Goal: Book appointment/travel/reservation

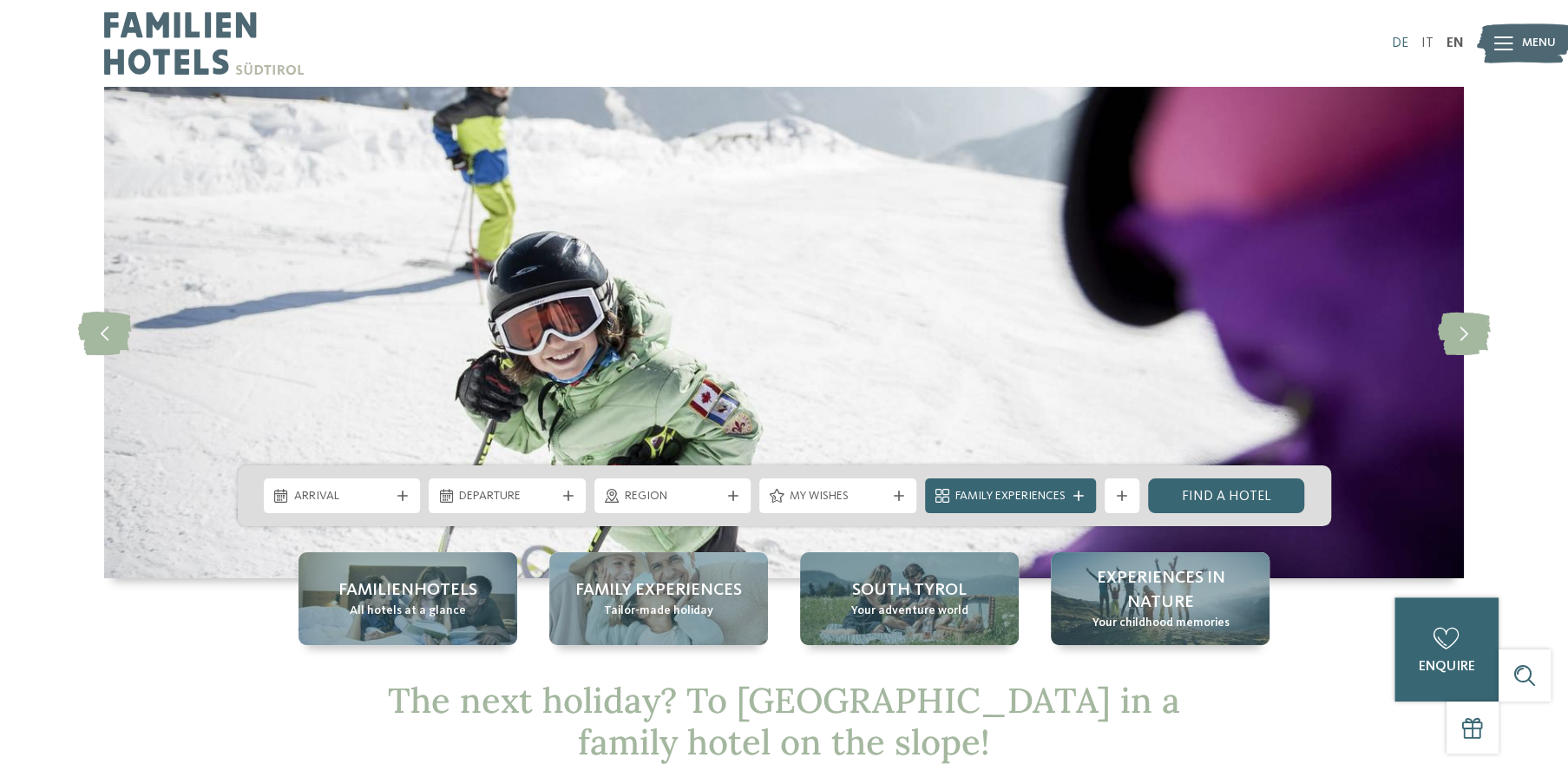
click at [1398, 40] on link "DE" at bounding box center [1400, 43] width 16 height 13
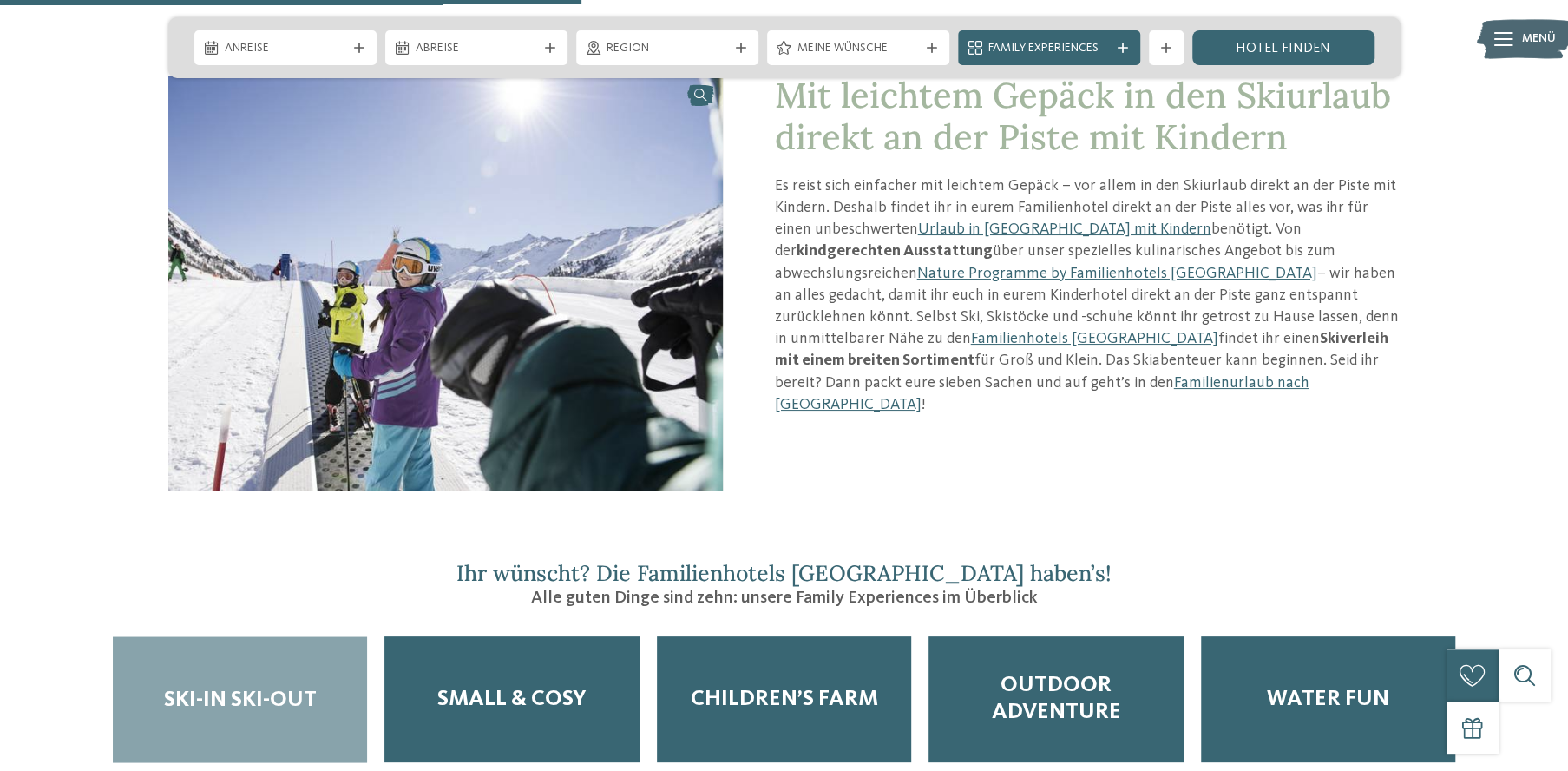
scroll to position [2149, 0]
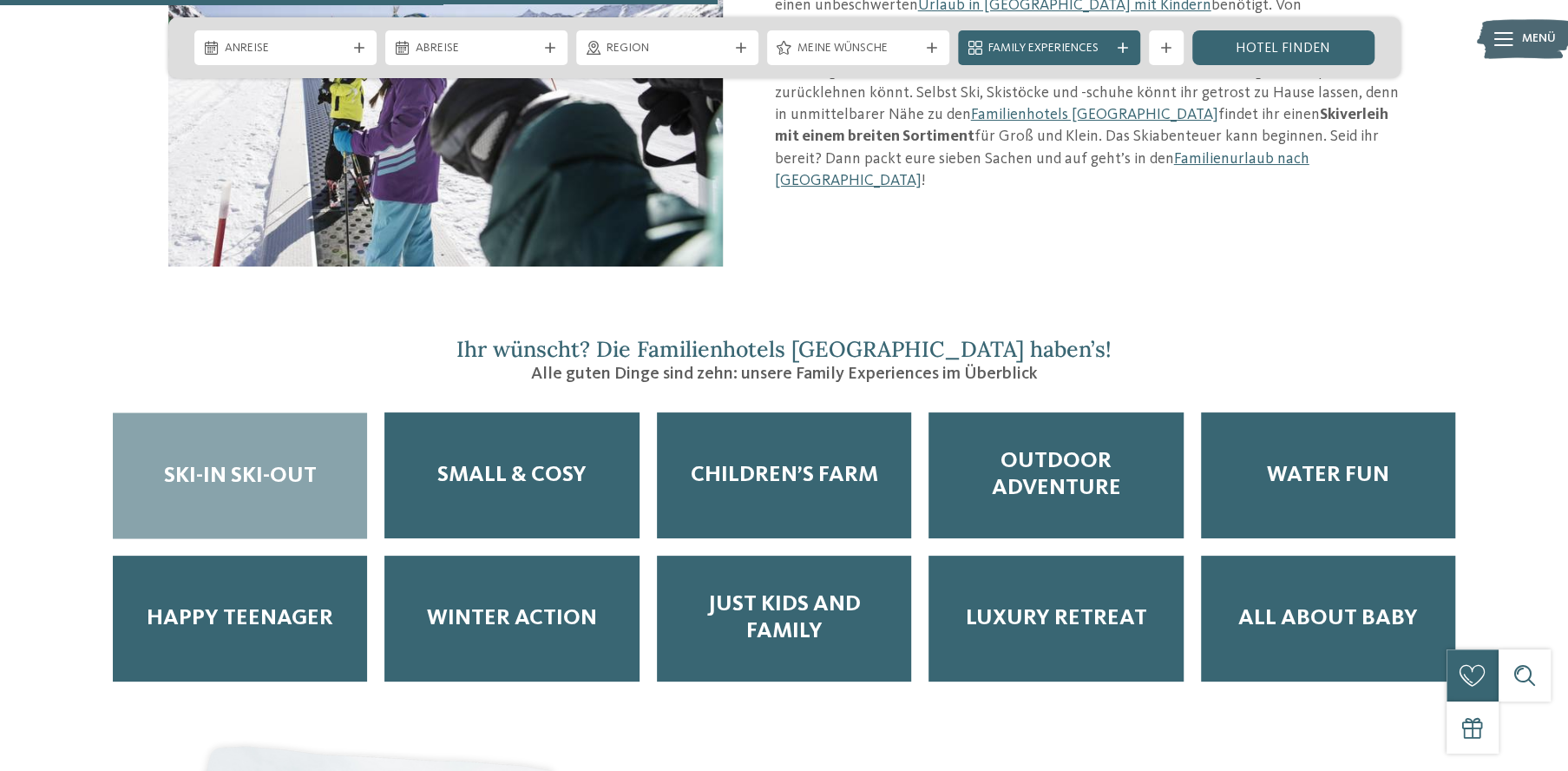
click at [214, 462] on span "Ski-in Ski-out" at bounding box center [241, 475] width 153 height 27
drag, startPoint x: 230, startPoint y: 379, endPoint x: 245, endPoint y: 377, distance: 15.1
click at [231, 462] on span "Ski-in Ski-out" at bounding box center [241, 475] width 153 height 27
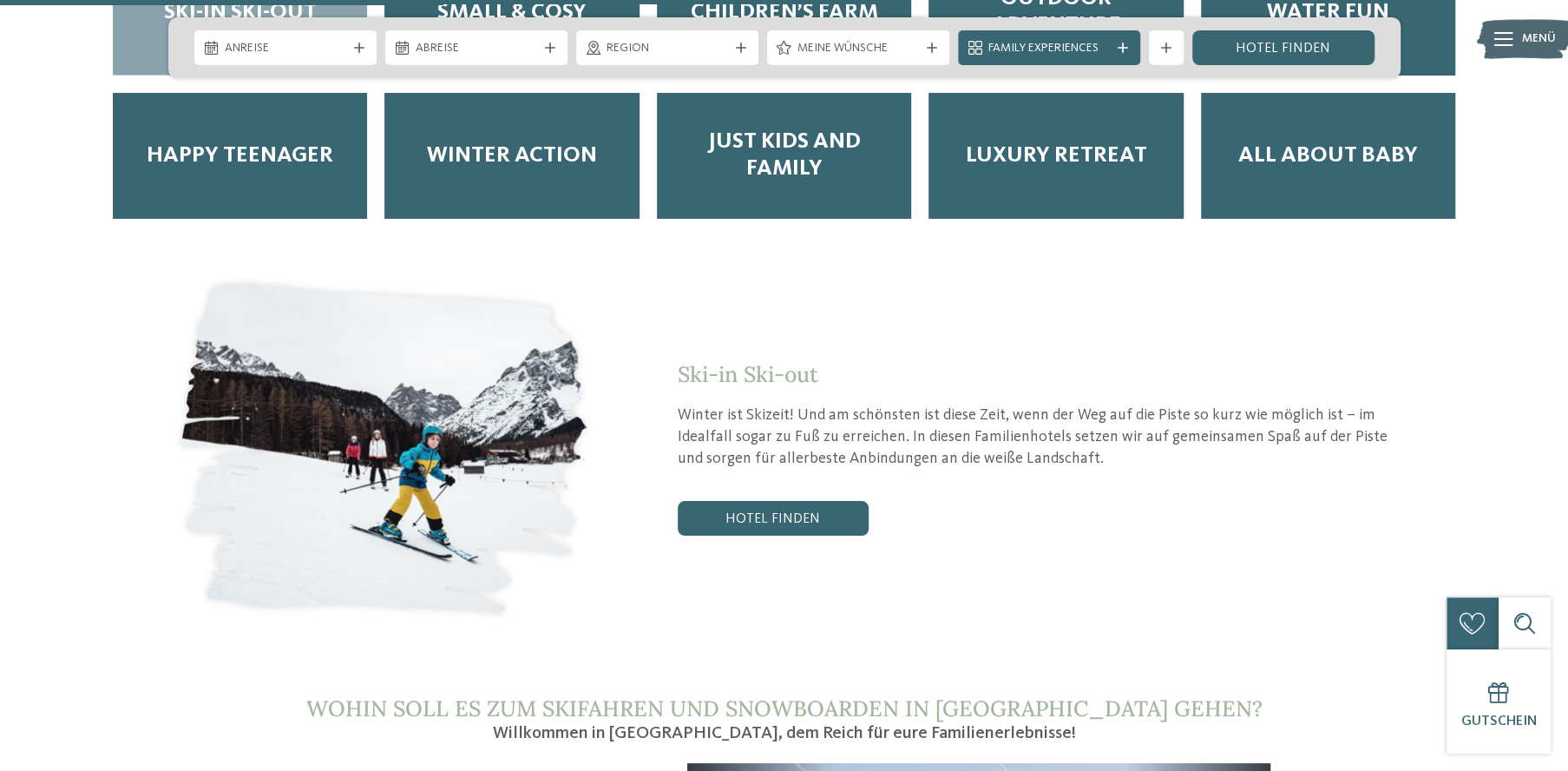
scroll to position [2645, 0]
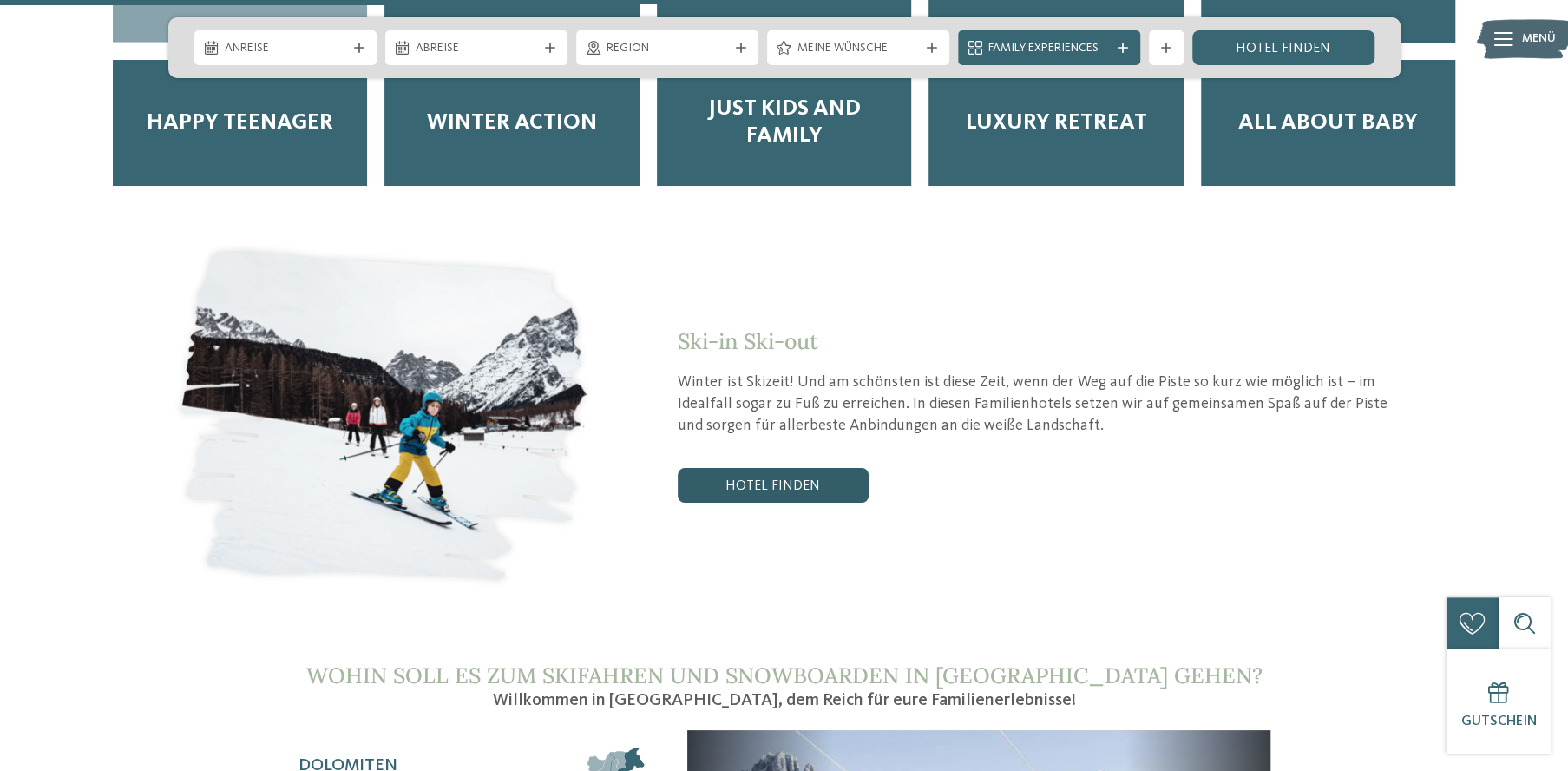
click at [774, 468] on link "Hotel finden" at bounding box center [773, 485] width 191 height 35
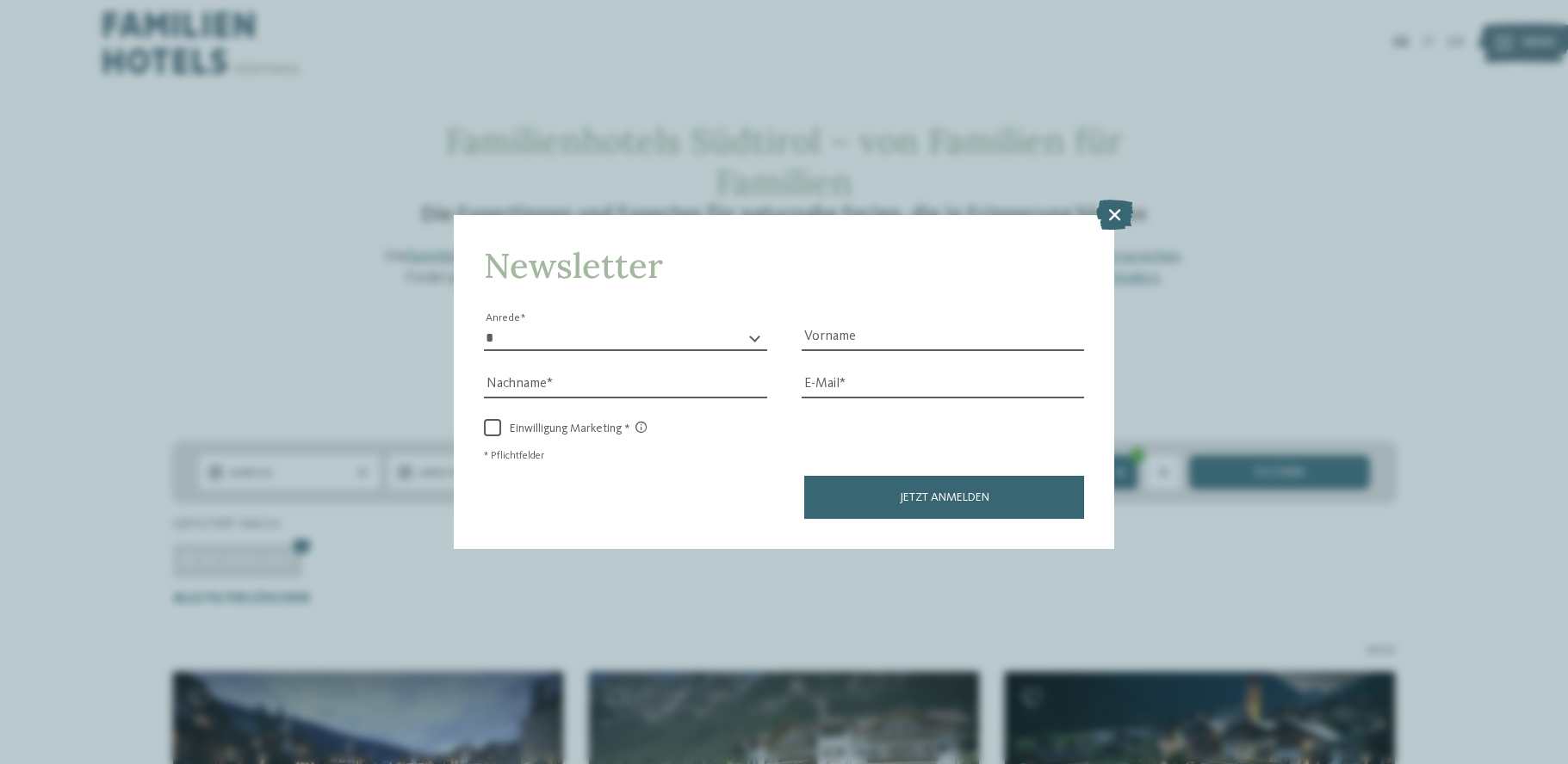
click at [1109, 212] on icon at bounding box center [1115, 214] width 37 height 30
